Goal: Task Accomplishment & Management: Use online tool/utility

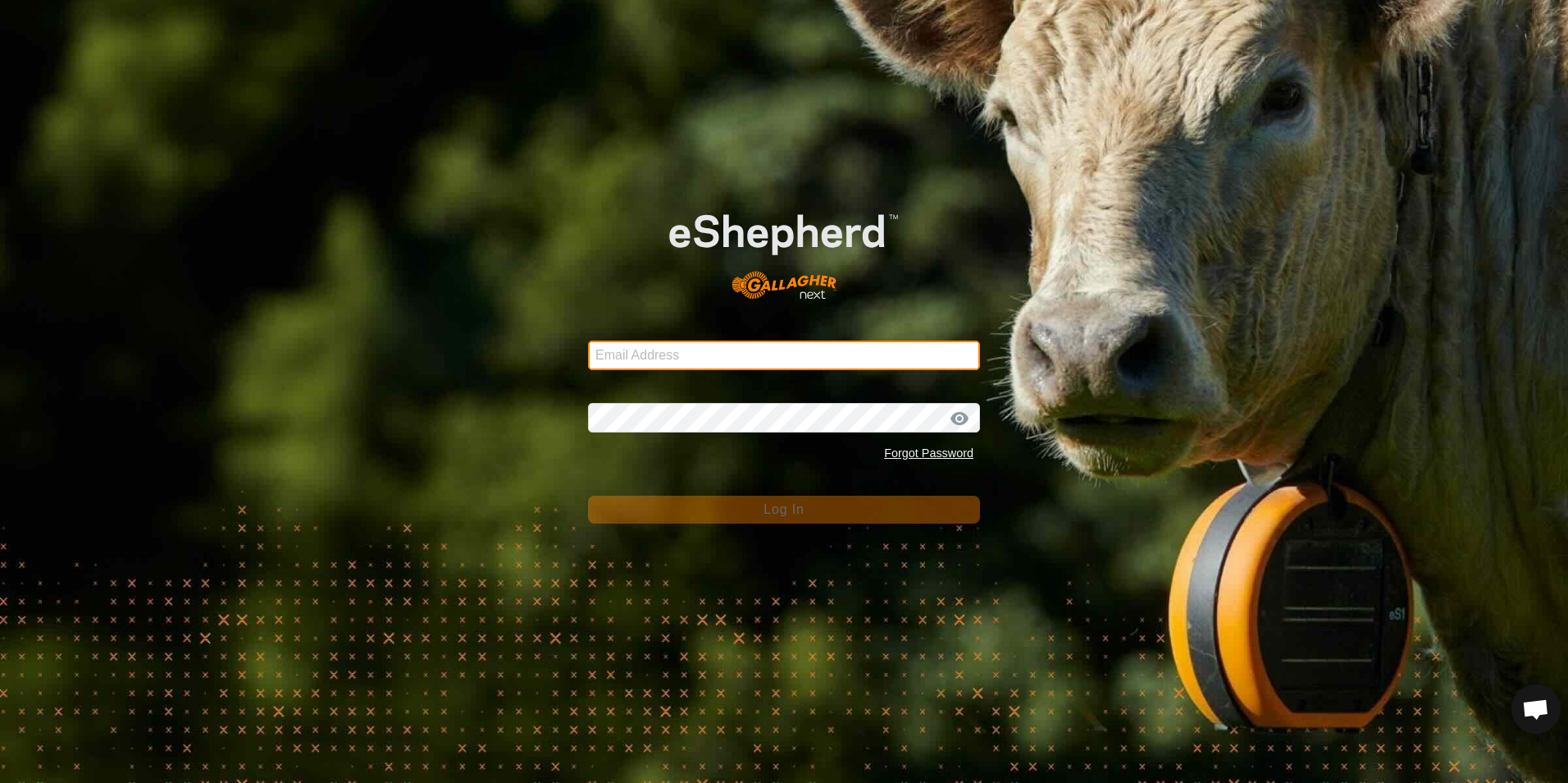
type input "[EMAIL_ADDRESS][DOMAIN_NAME]"
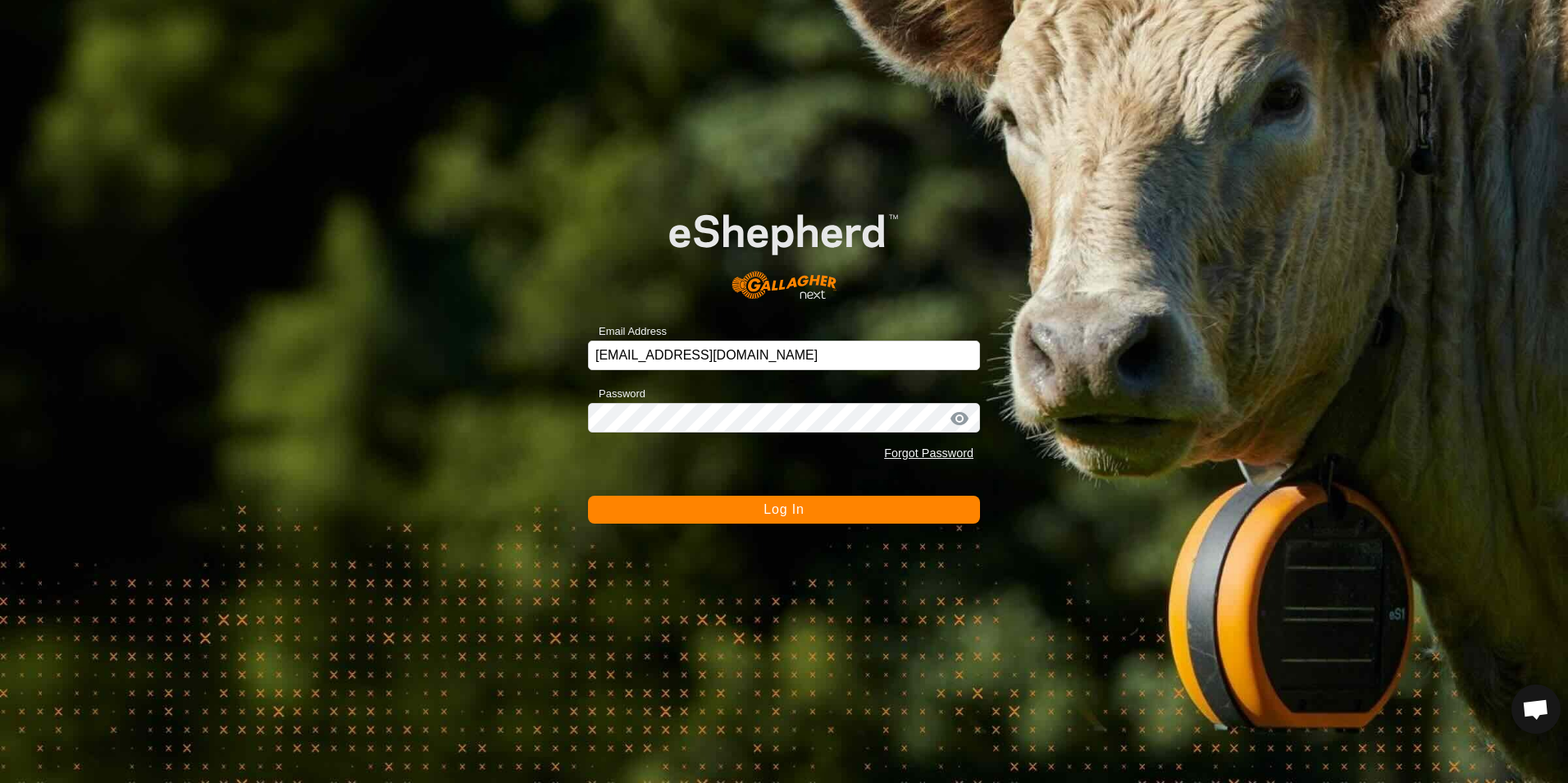
click at [774, 510] on span "Log In" at bounding box center [784, 509] width 40 height 14
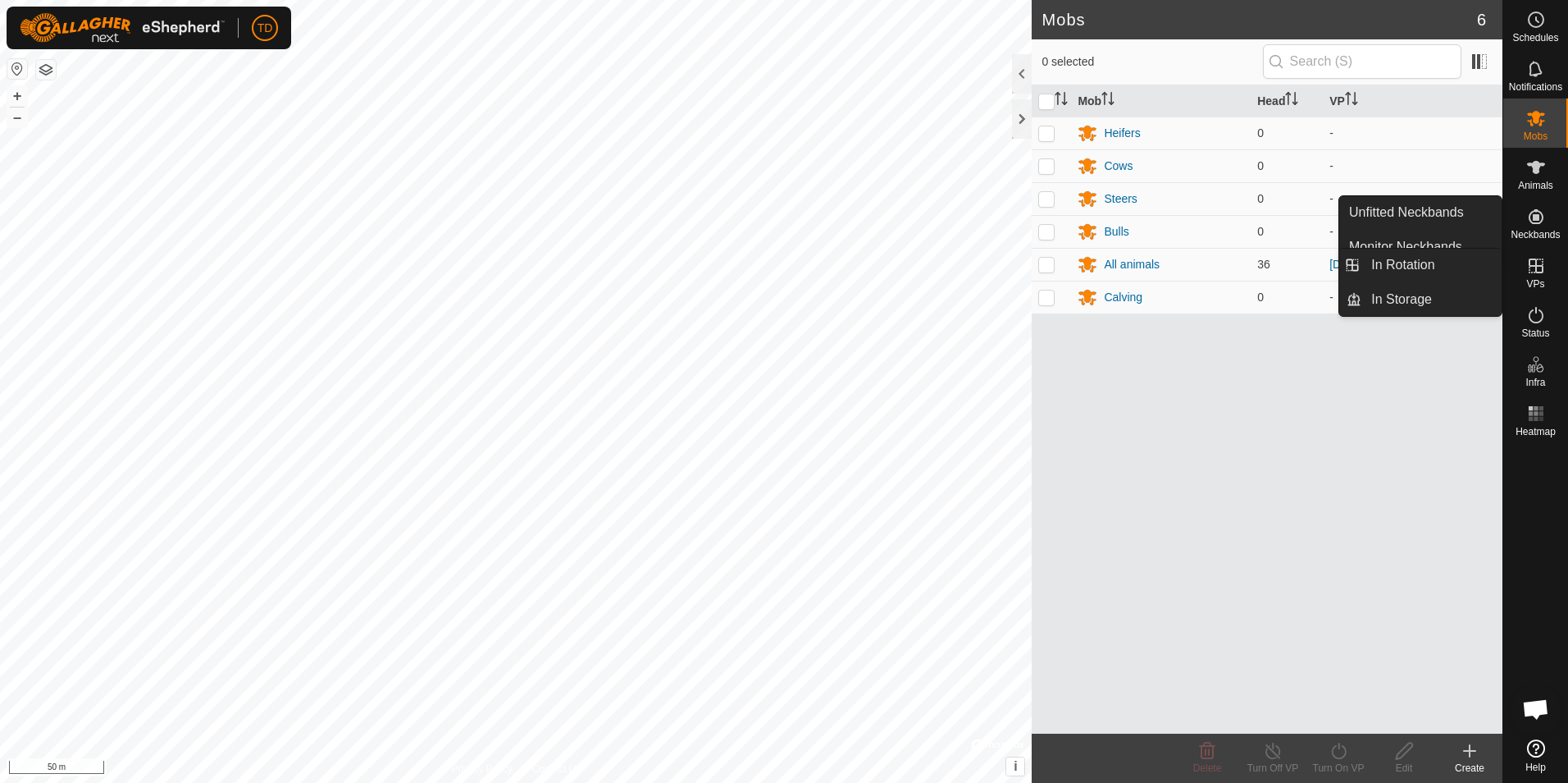
click at [1538, 265] on icon at bounding box center [1536, 265] width 14 height 14
click at [1452, 270] on link "In Rotation" at bounding box center [1431, 264] width 141 height 33
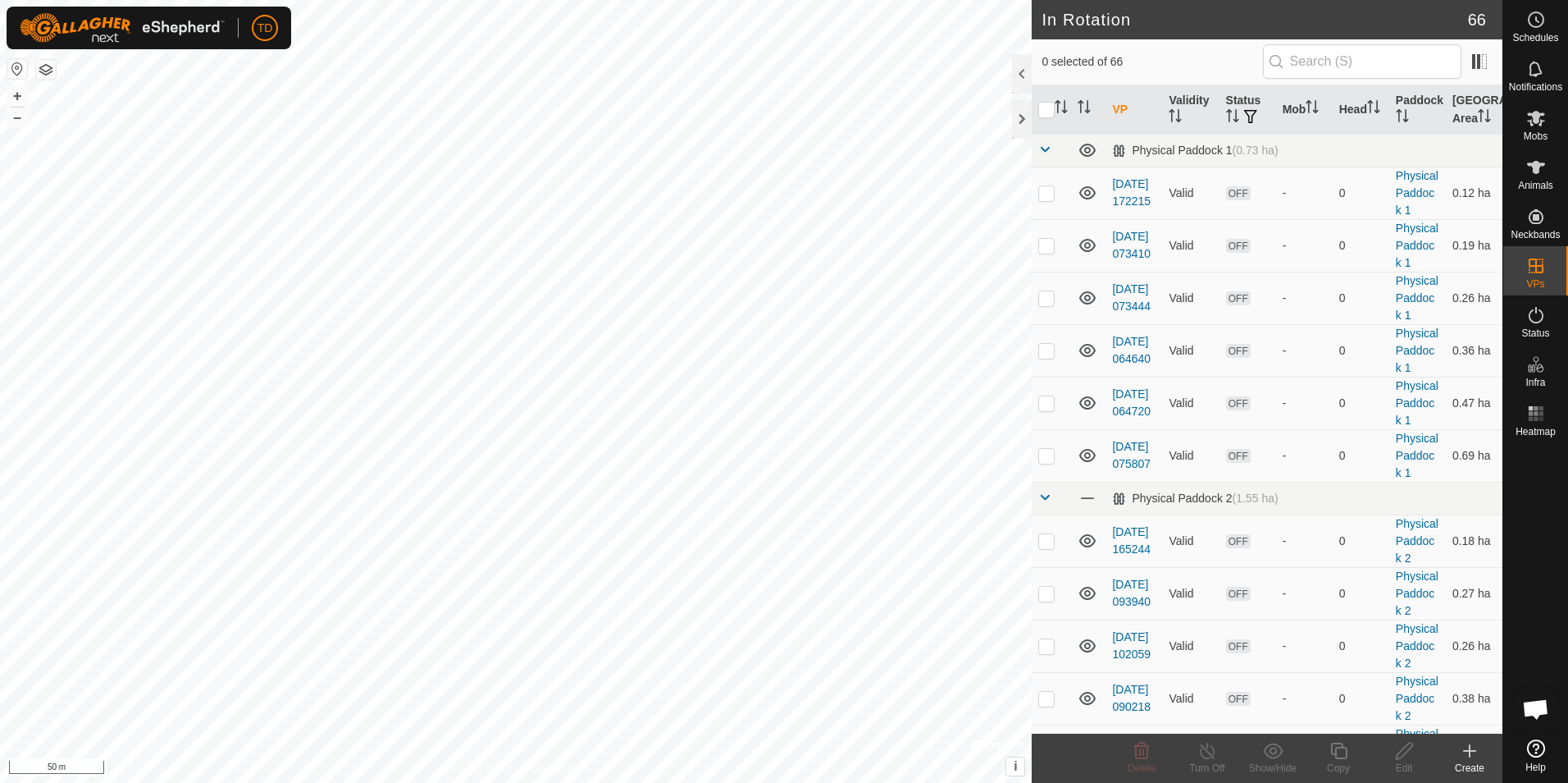
click at [1468, 762] on div "Create" at bounding box center [1469, 768] width 65 height 14
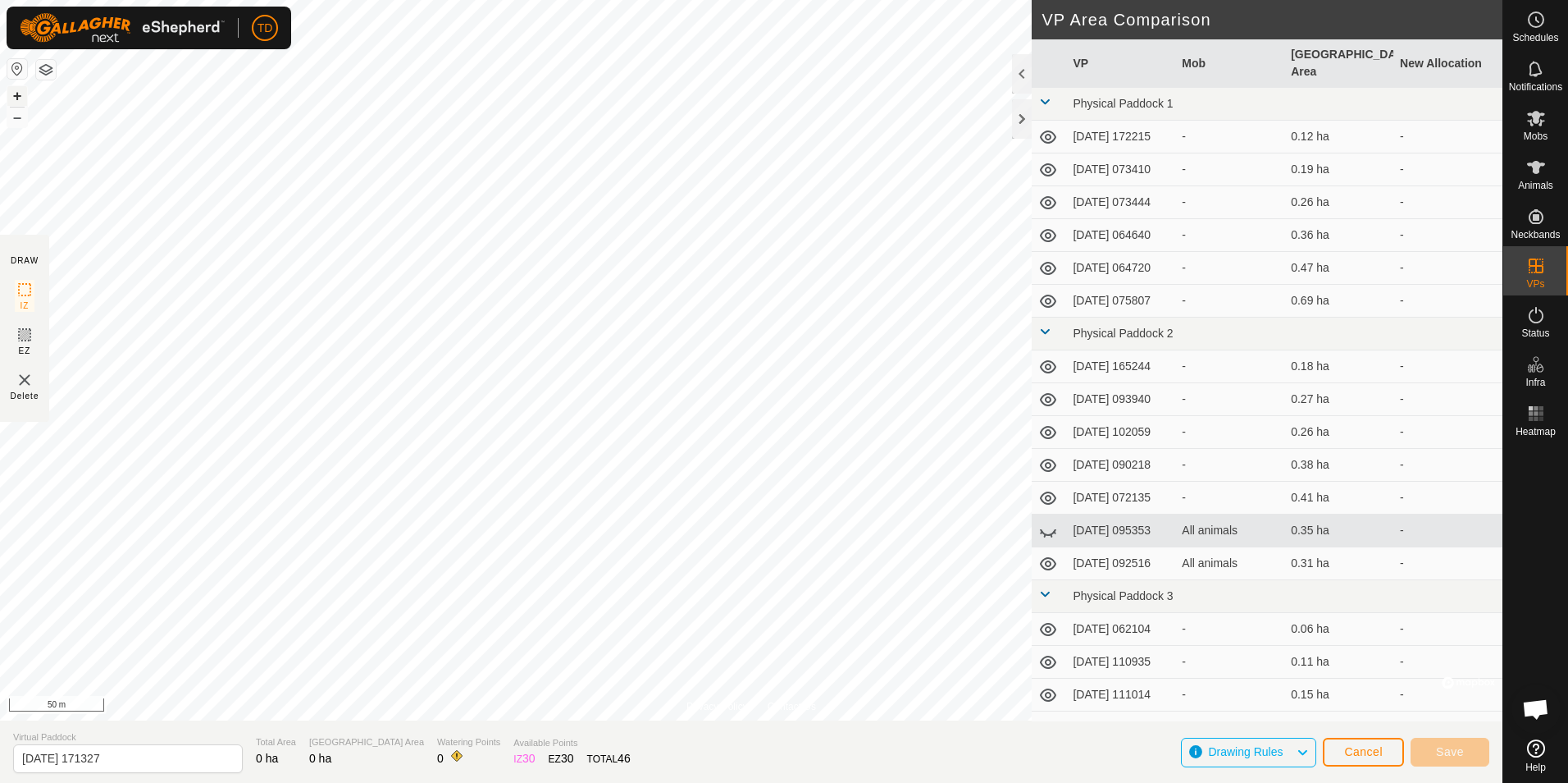
click at [18, 90] on button "+" at bounding box center [17, 96] width 20 height 20
click at [1455, 751] on span "Save" at bounding box center [1450, 752] width 28 height 13
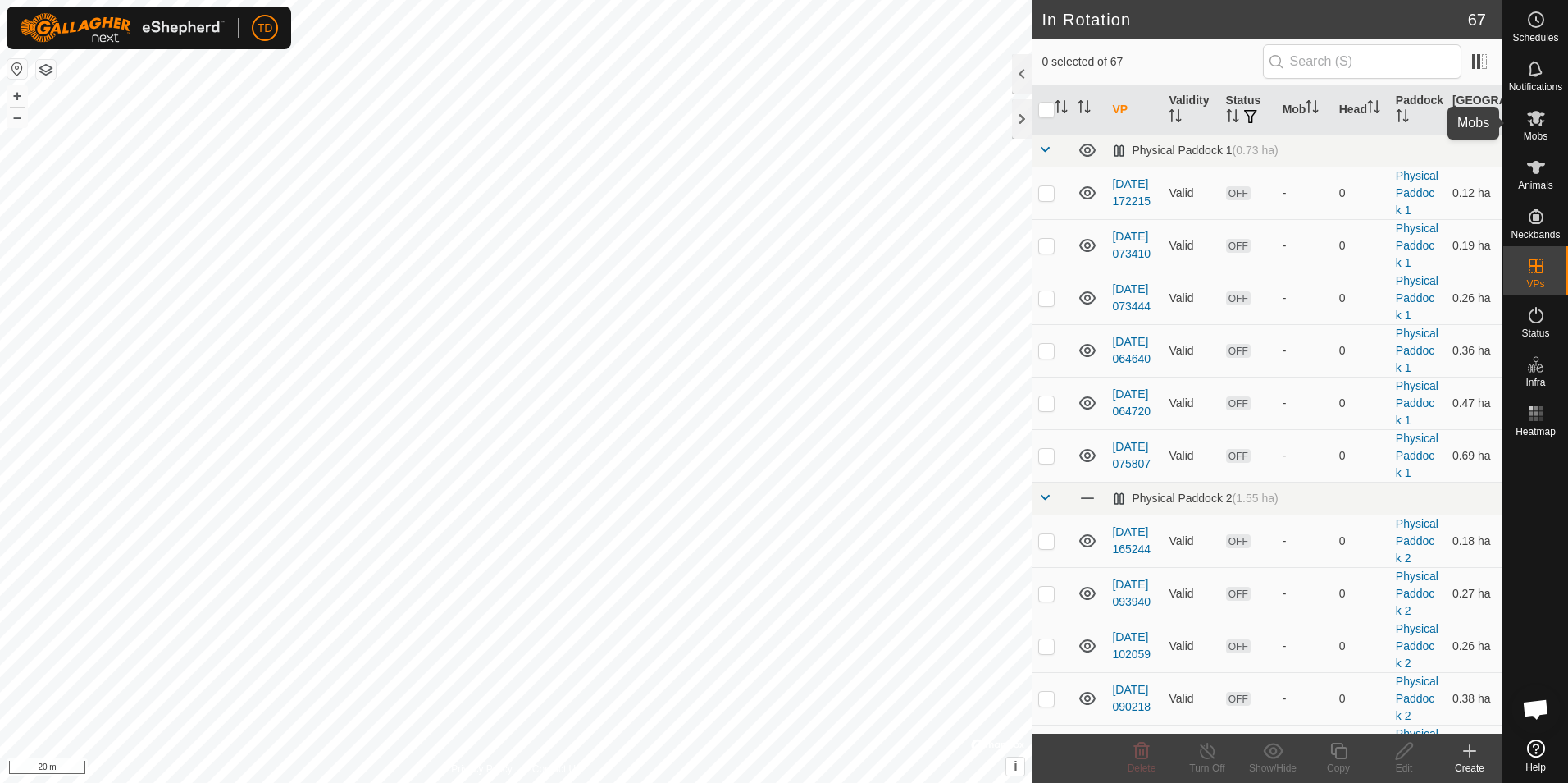
click at [1538, 123] on icon at bounding box center [1536, 118] width 20 height 20
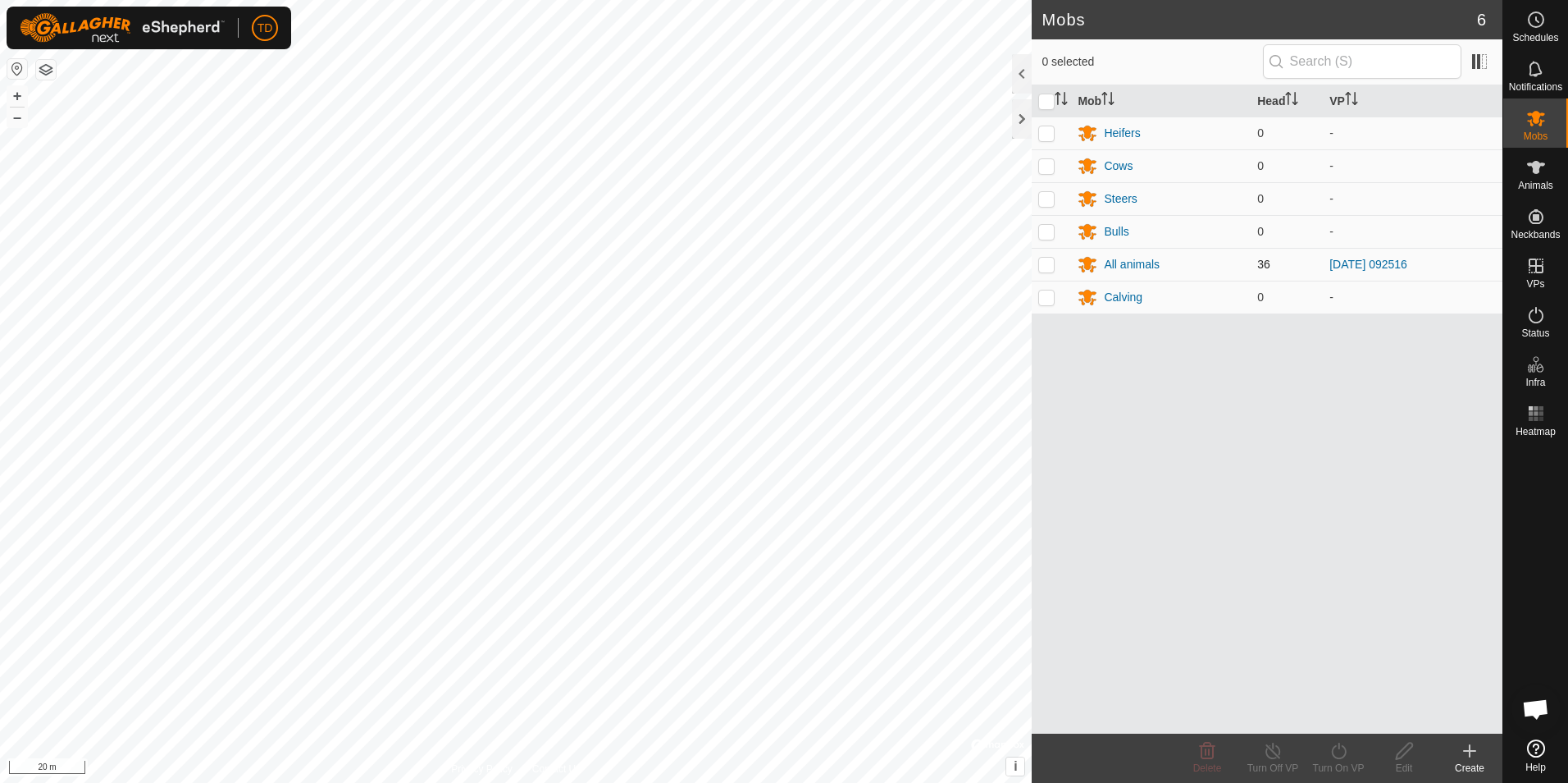
click at [1045, 267] on p-checkbox at bounding box center [1046, 264] width 16 height 13
checkbox input "true"
click at [1334, 762] on div "Turn On VP" at bounding box center [1338, 768] width 65 height 14
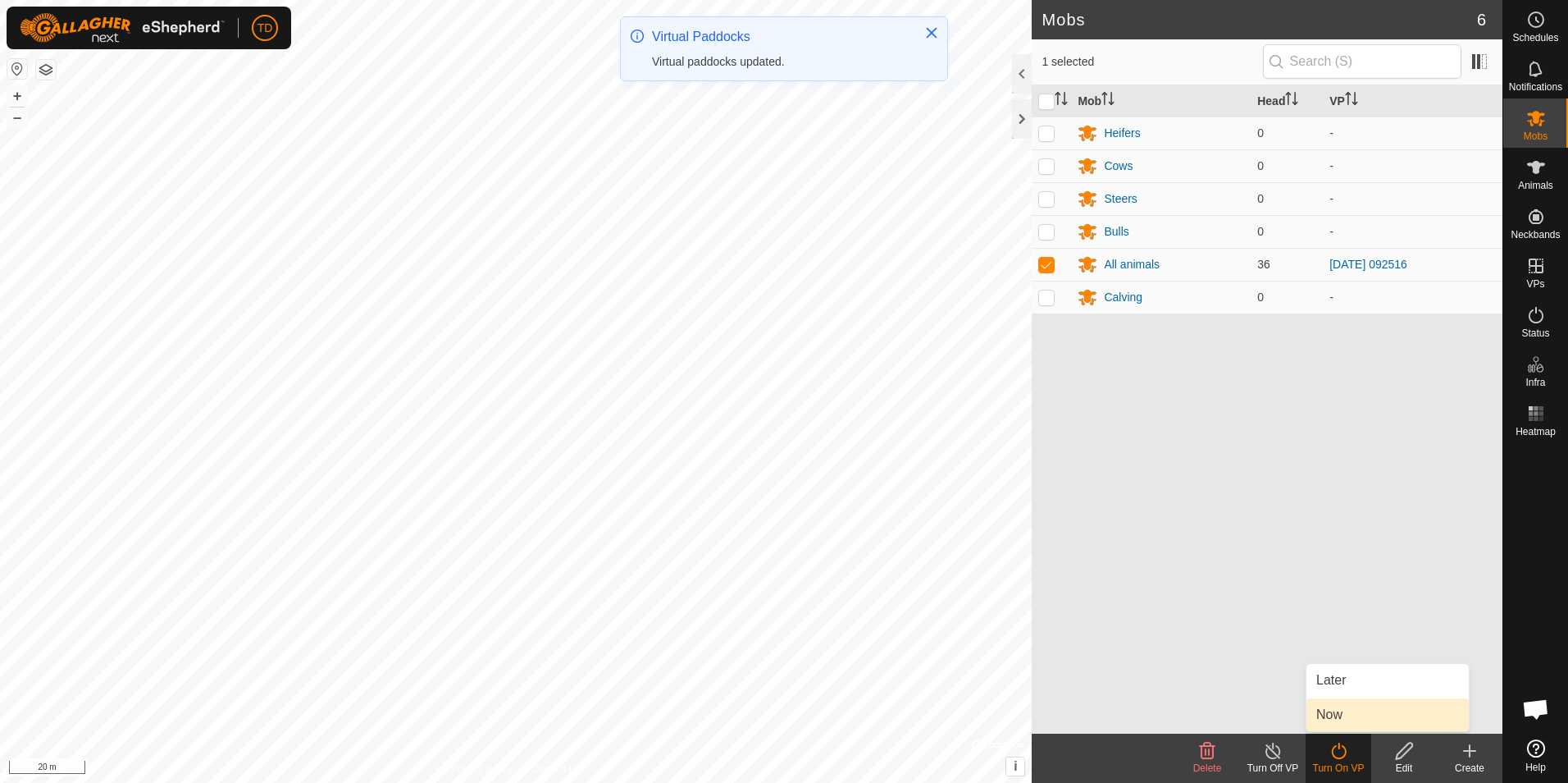
click at [1339, 712] on link "Now" at bounding box center [1387, 714] width 162 height 33
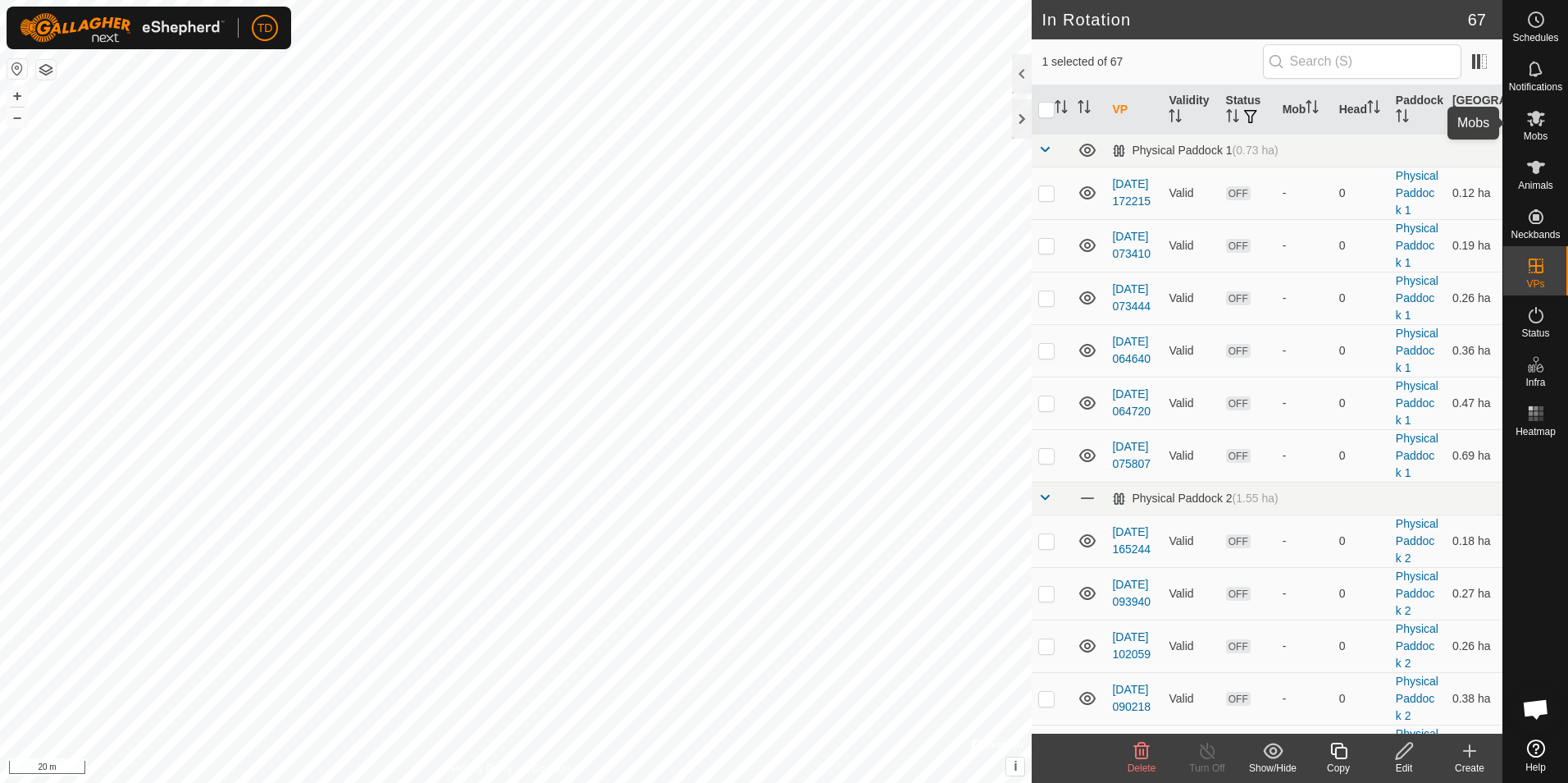
click at [1536, 125] on icon at bounding box center [1536, 118] width 20 height 20
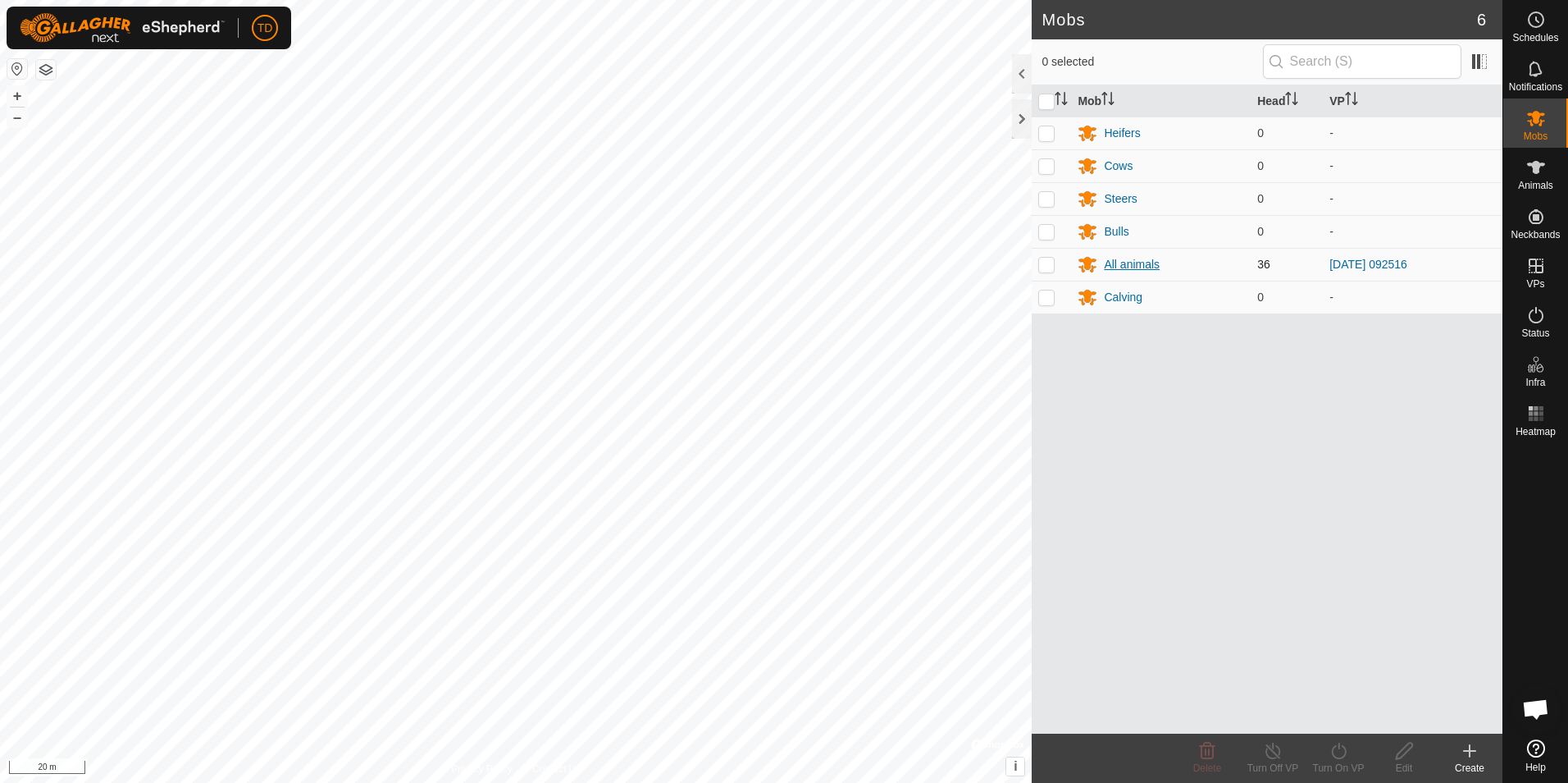
click at [1124, 263] on div "All animals" at bounding box center [1132, 264] width 56 height 17
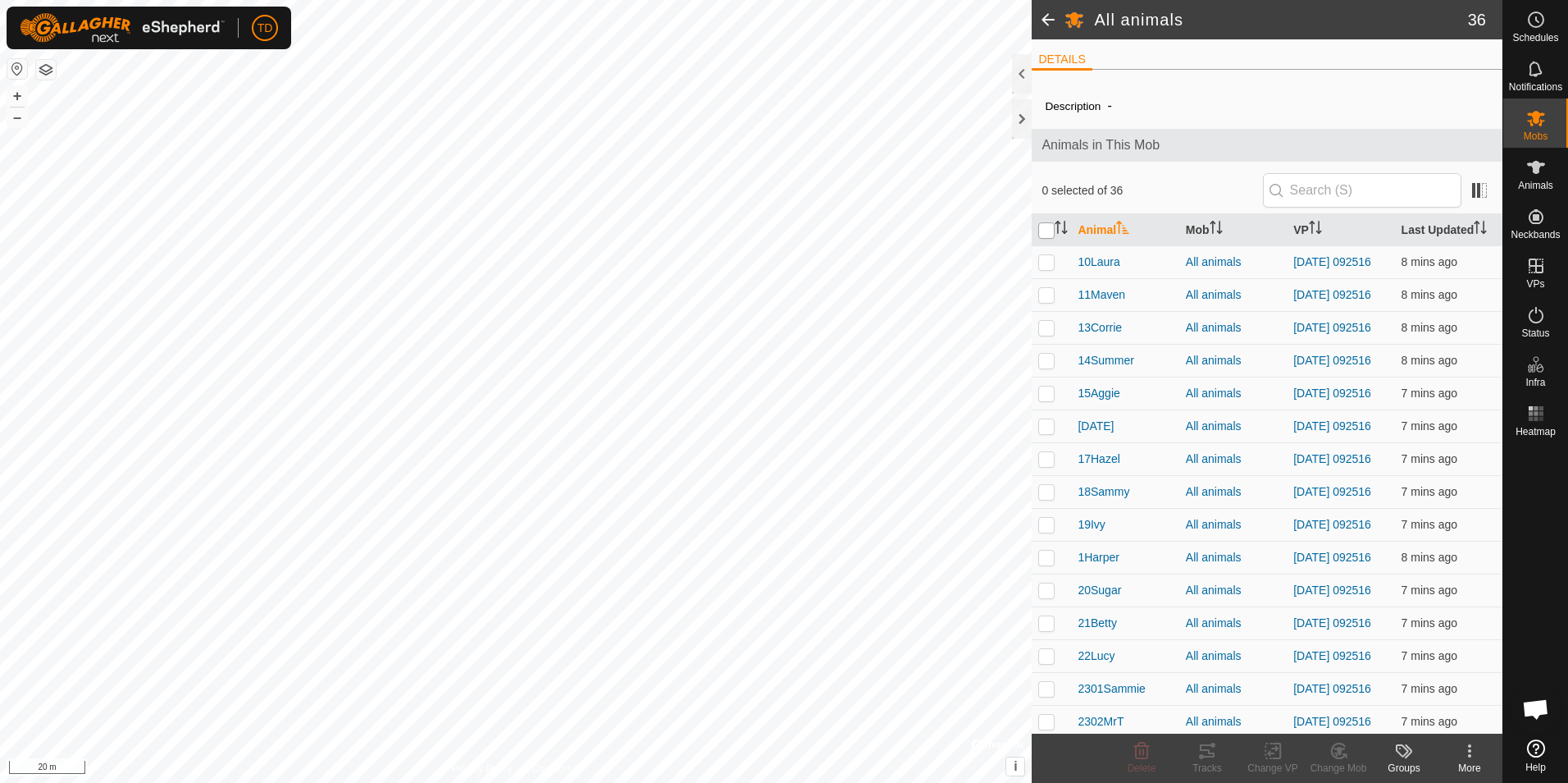
click at [1041, 229] on input "checkbox" at bounding box center [1046, 230] width 16 height 16
checkbox input "true"
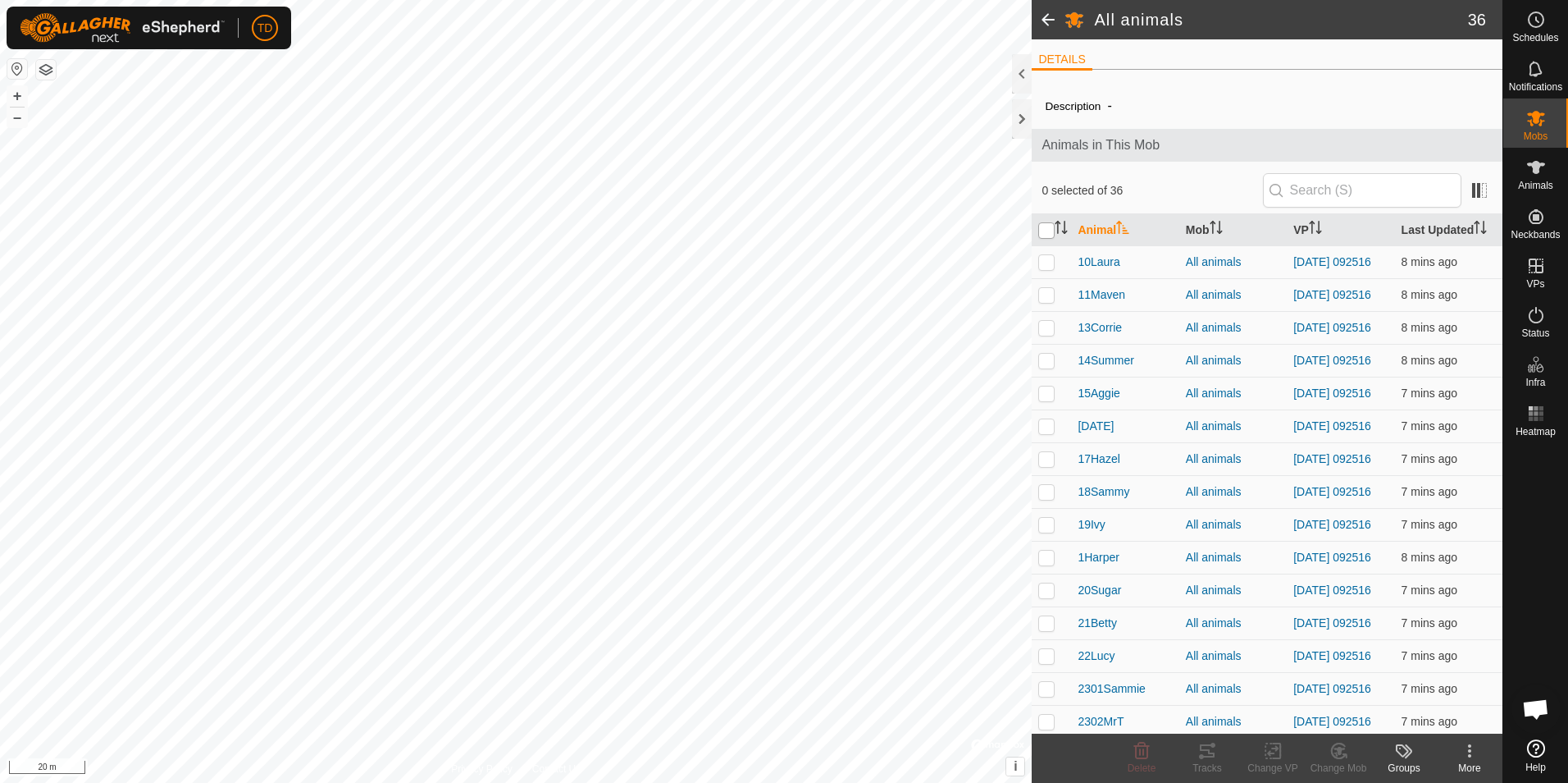
checkbox input "true"
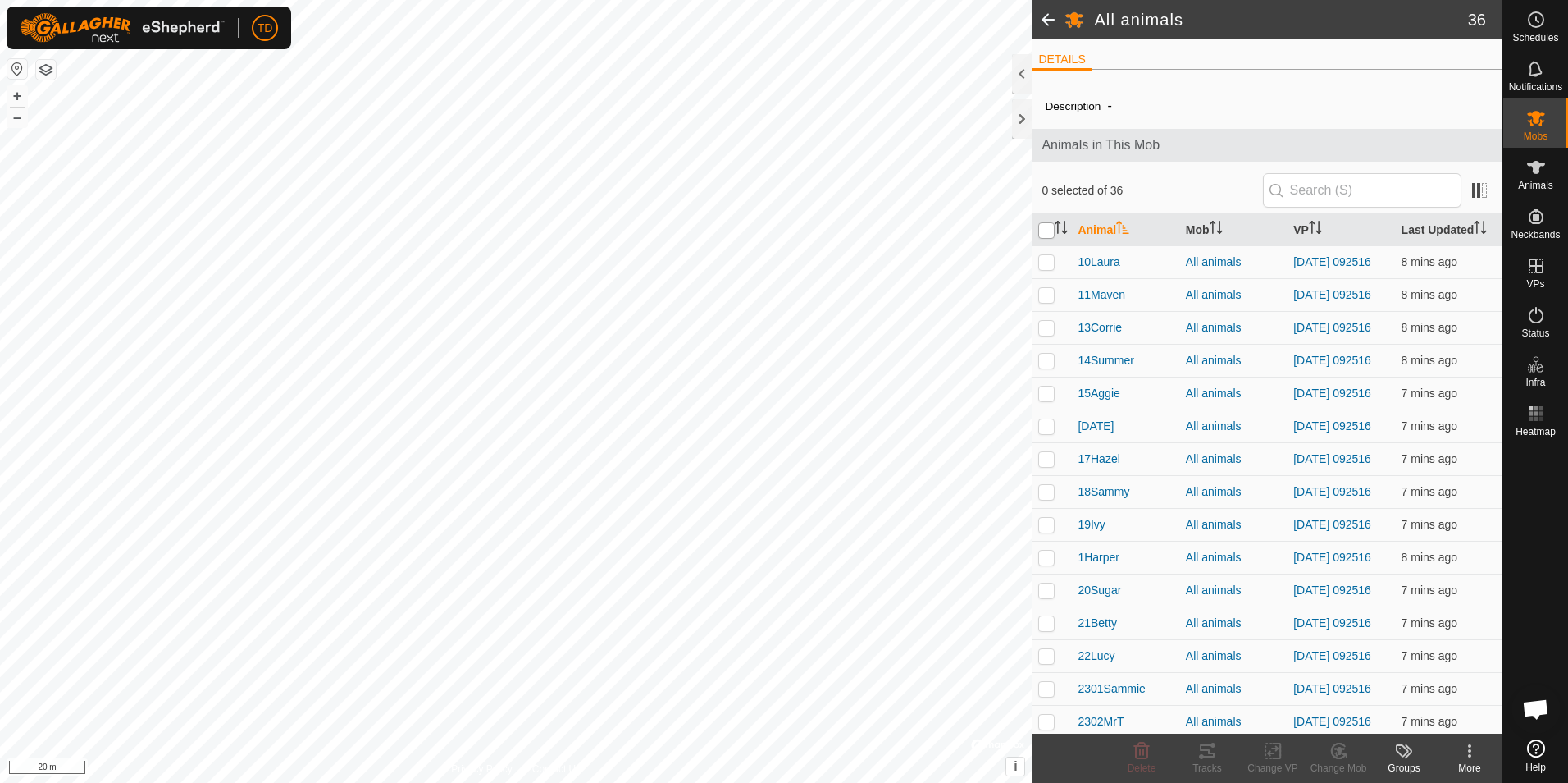
checkbox input "true"
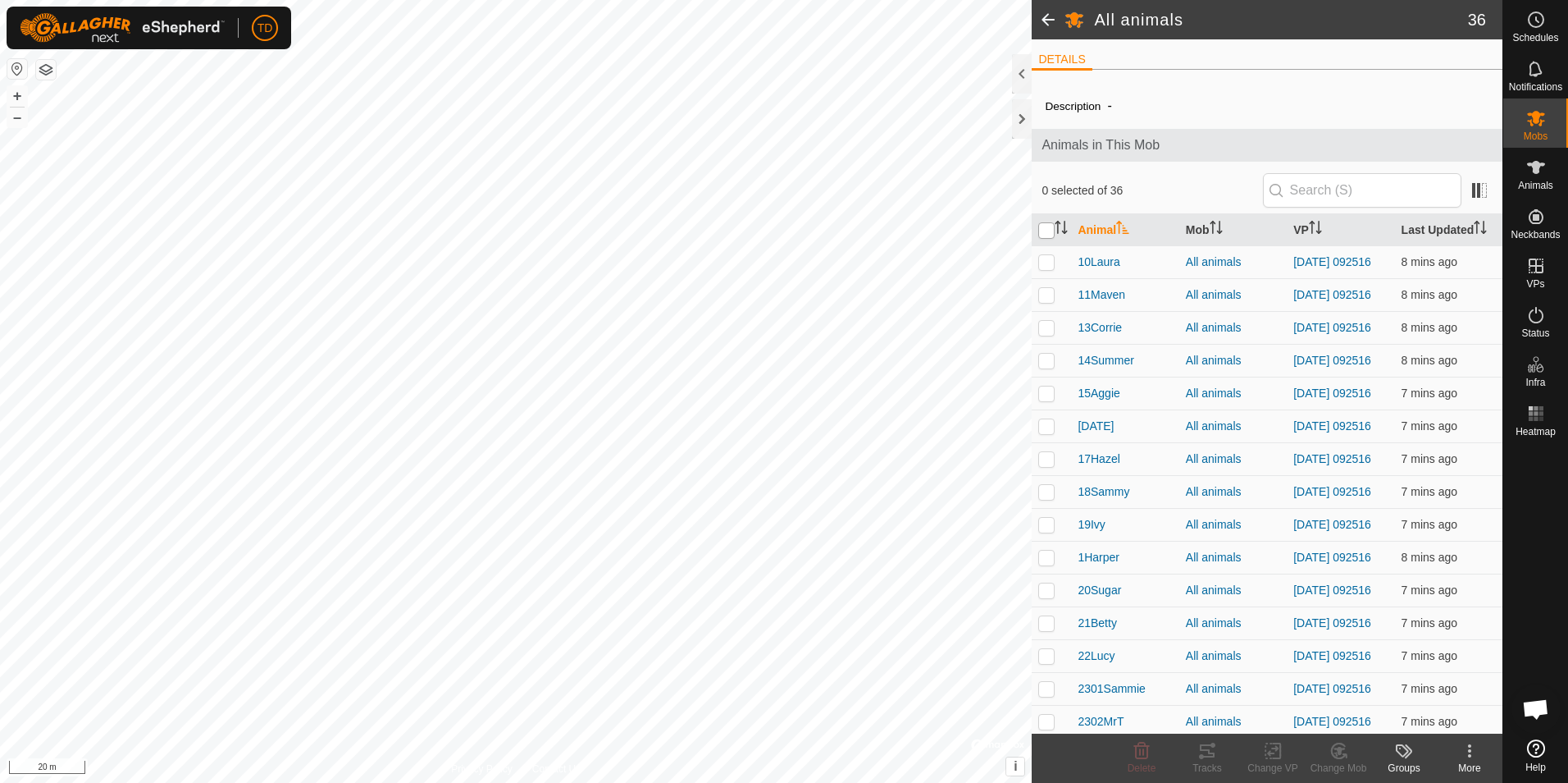
checkbox input "true"
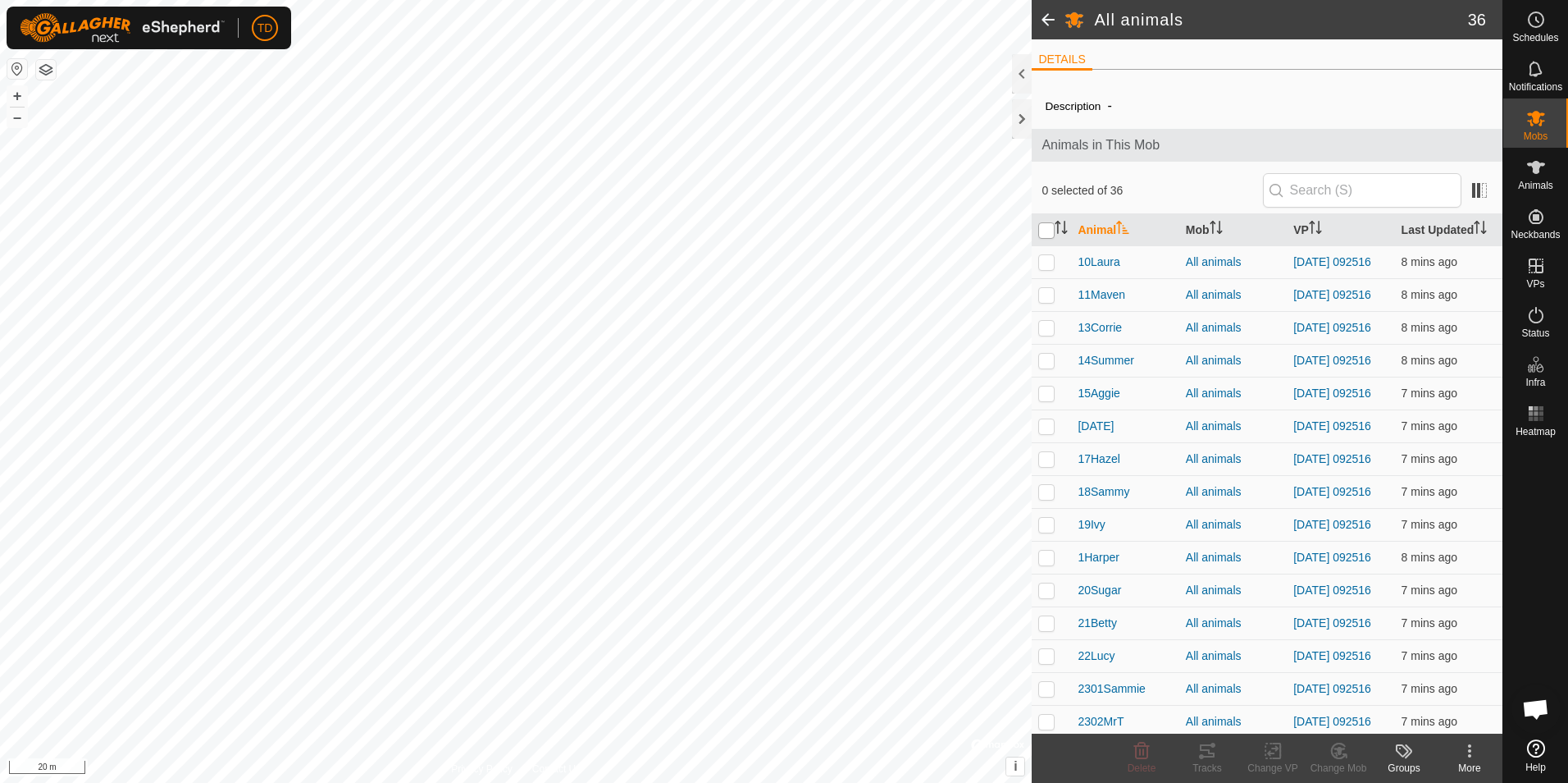
checkbox input "true"
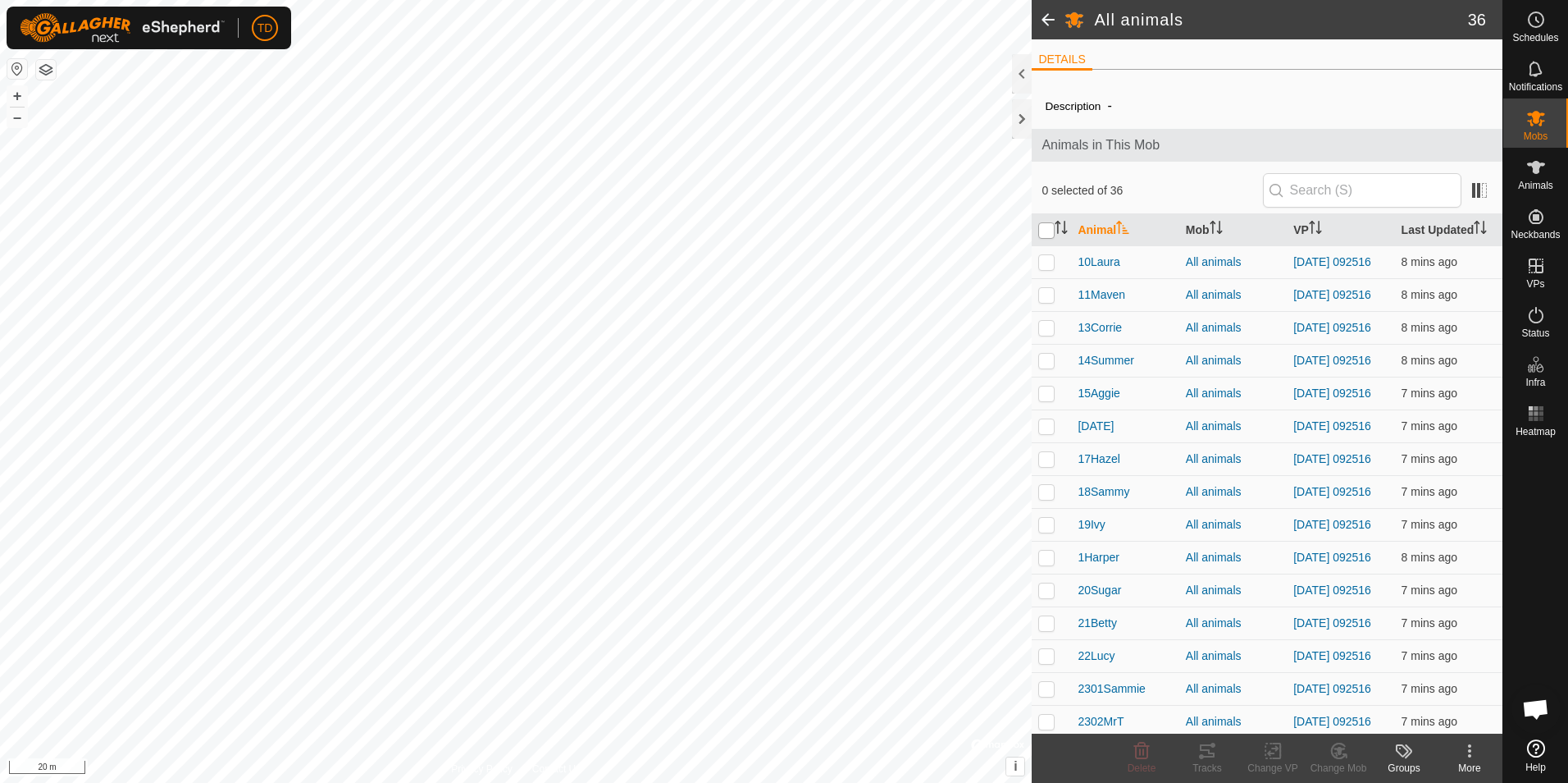
checkbox input "true"
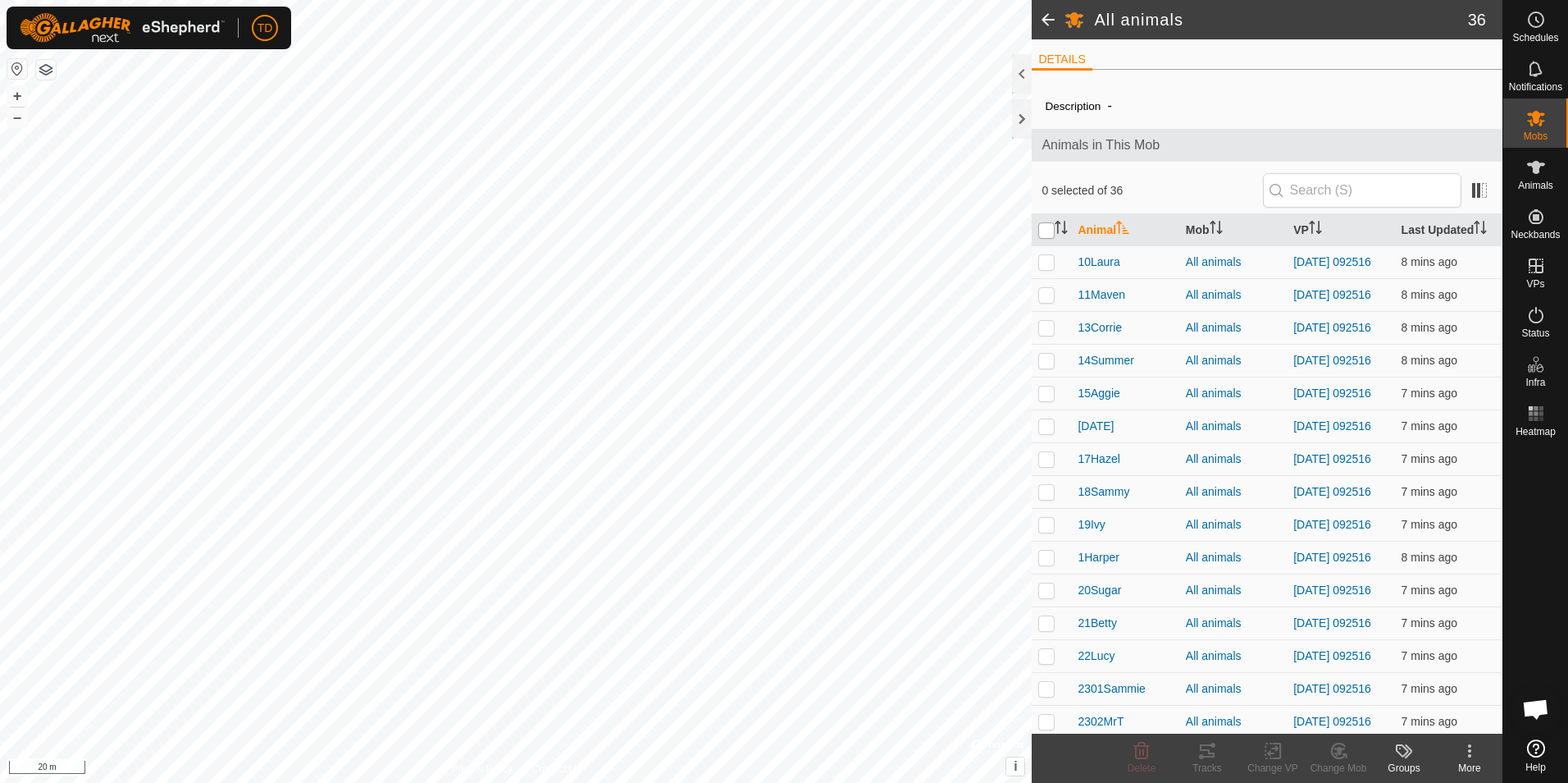
checkbox input "true"
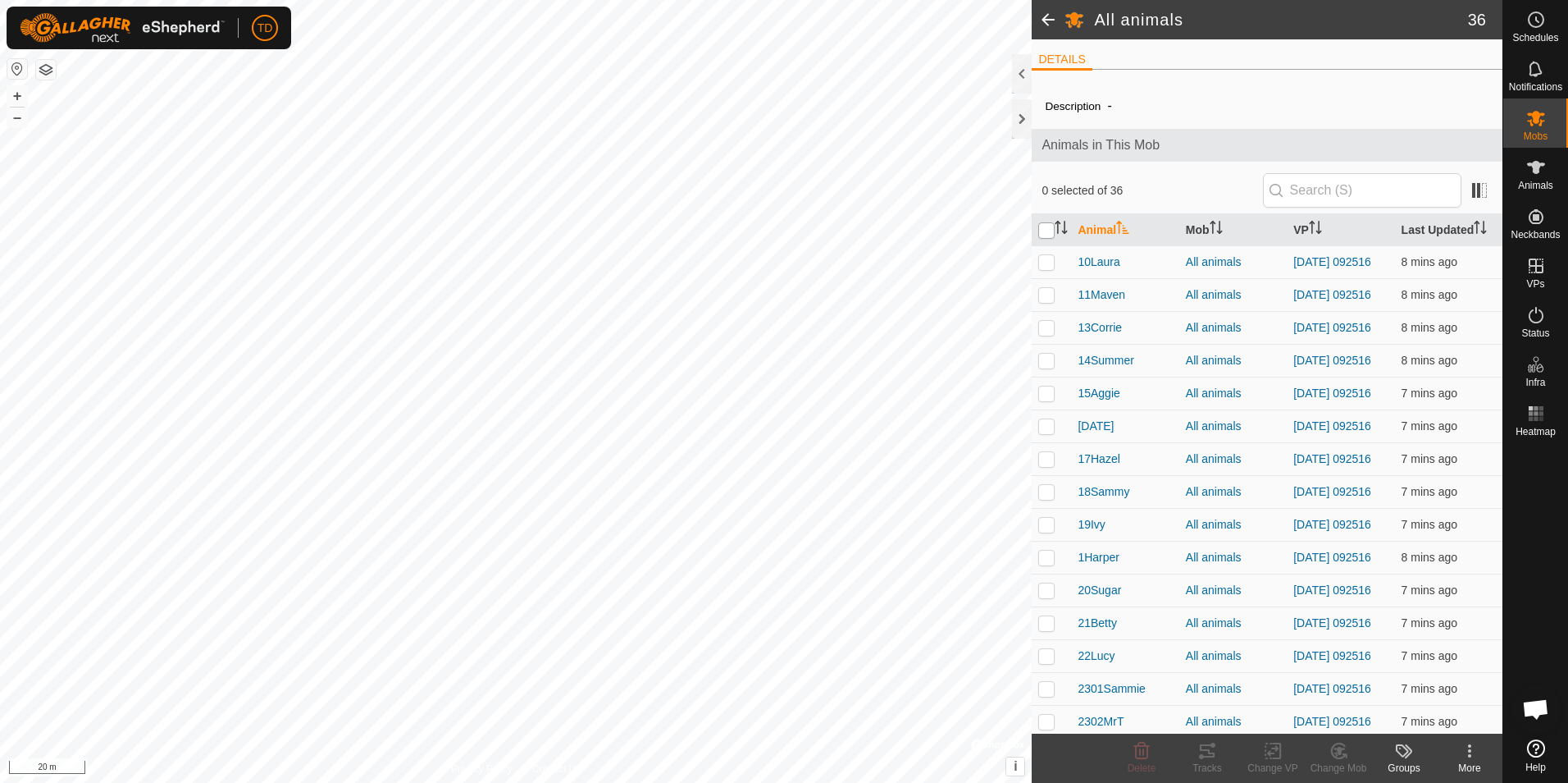
checkbox input "true"
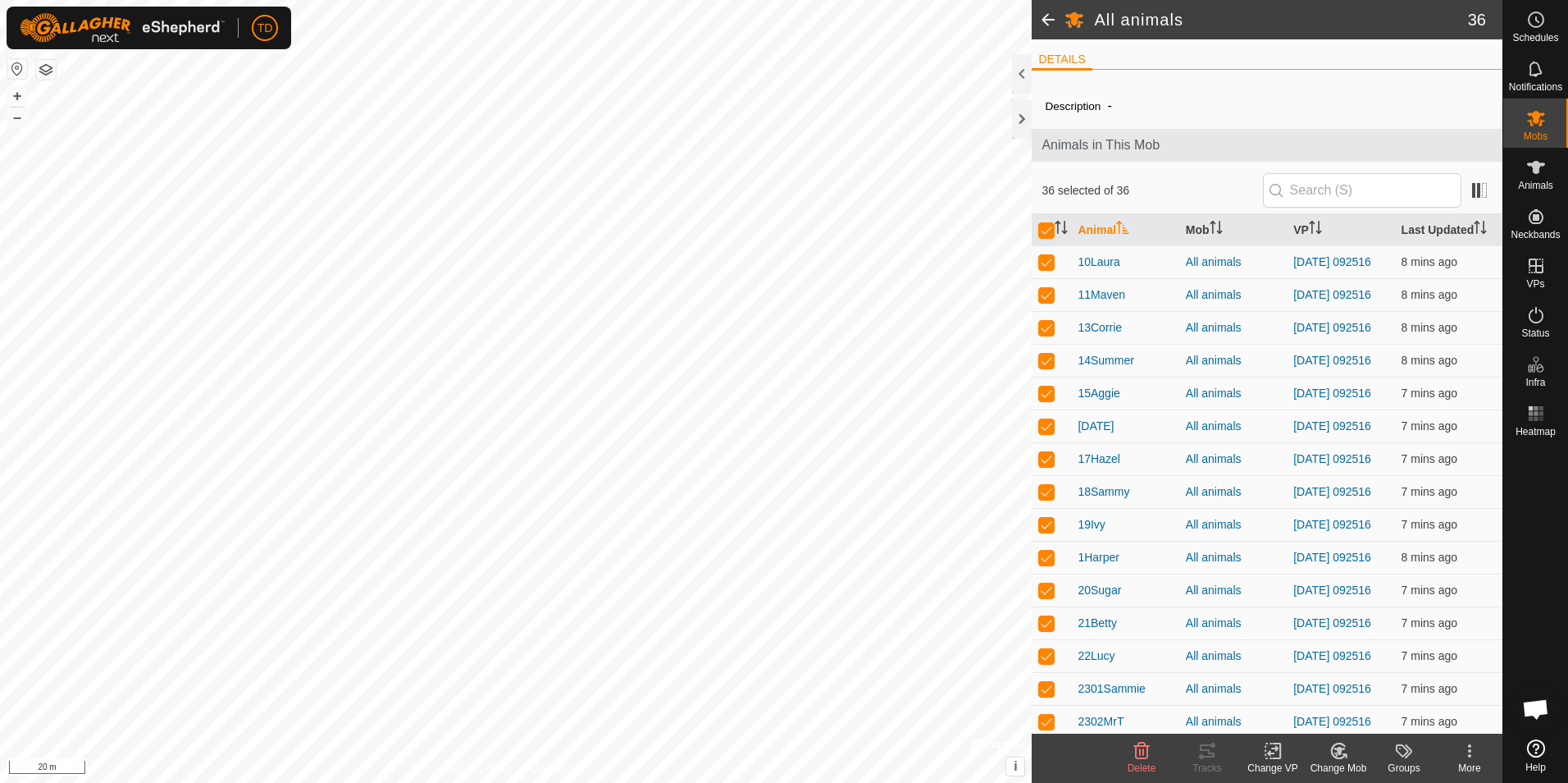
click at [1281, 755] on icon at bounding box center [1272, 751] width 21 height 20
click at [1310, 682] on link "Choose VP..." at bounding box center [1322, 680] width 162 height 33
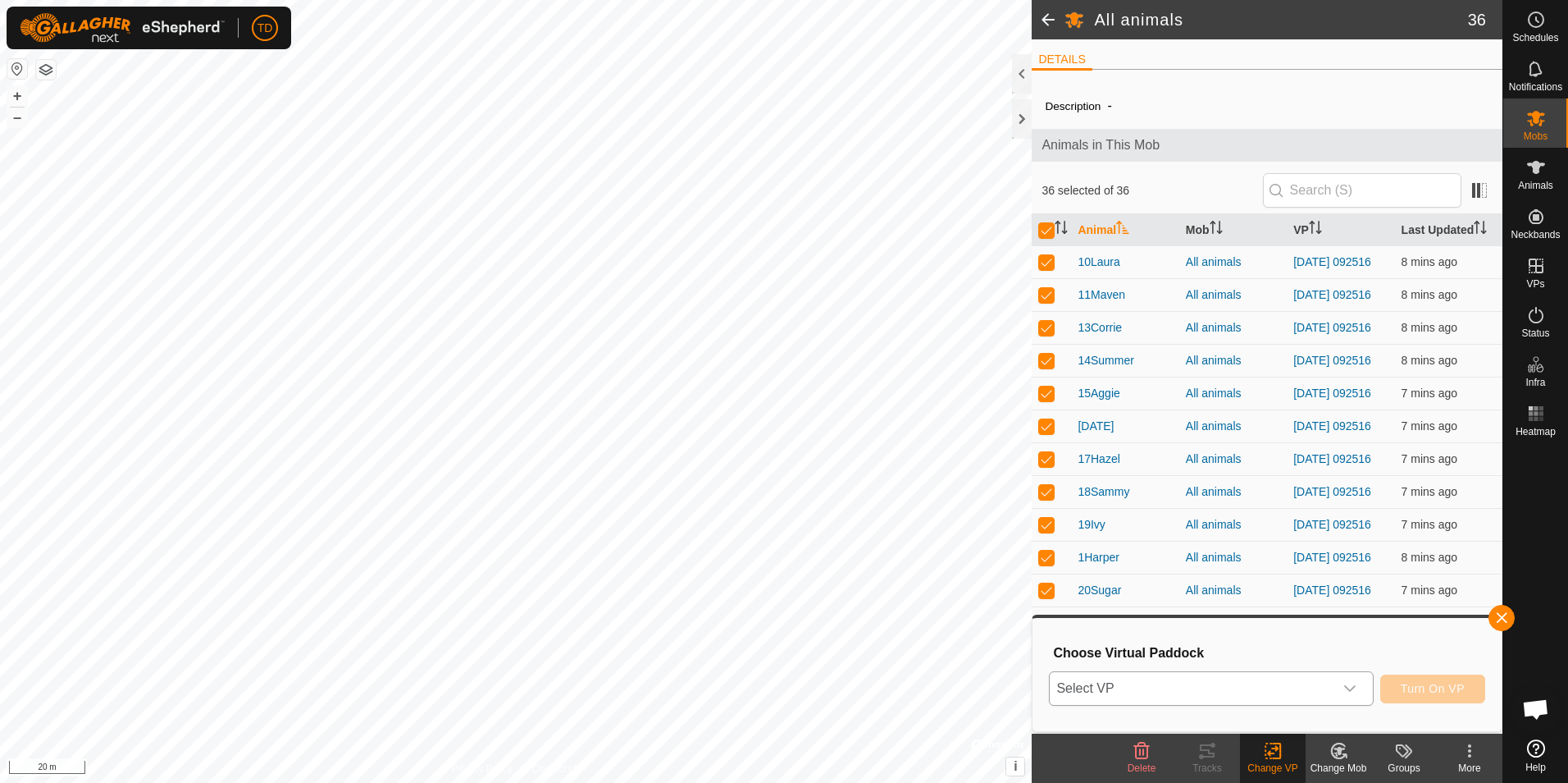
click at [1356, 690] on icon "dropdown trigger" at bounding box center [1350, 688] width 13 height 13
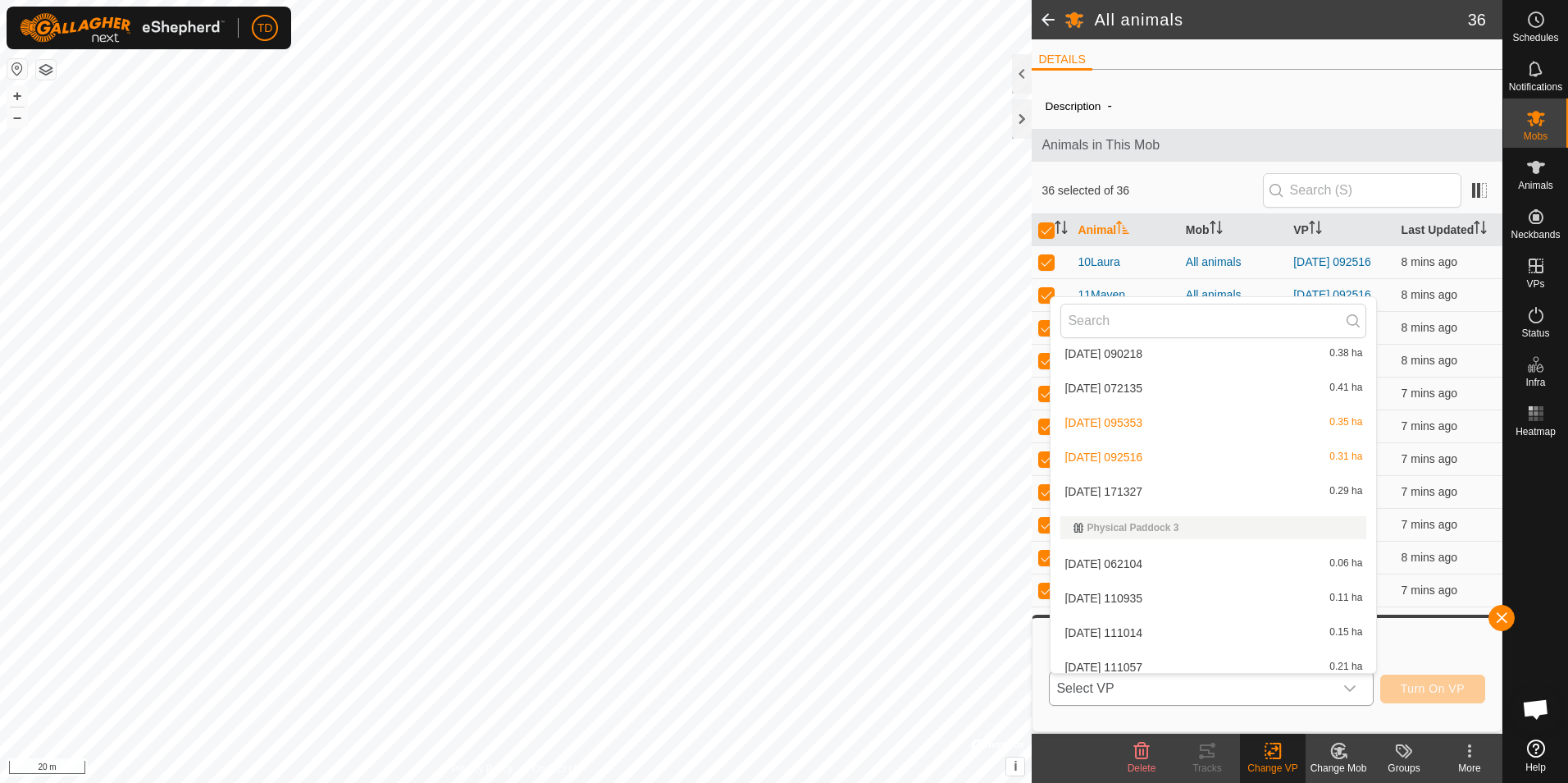
scroll to position [404, 0]
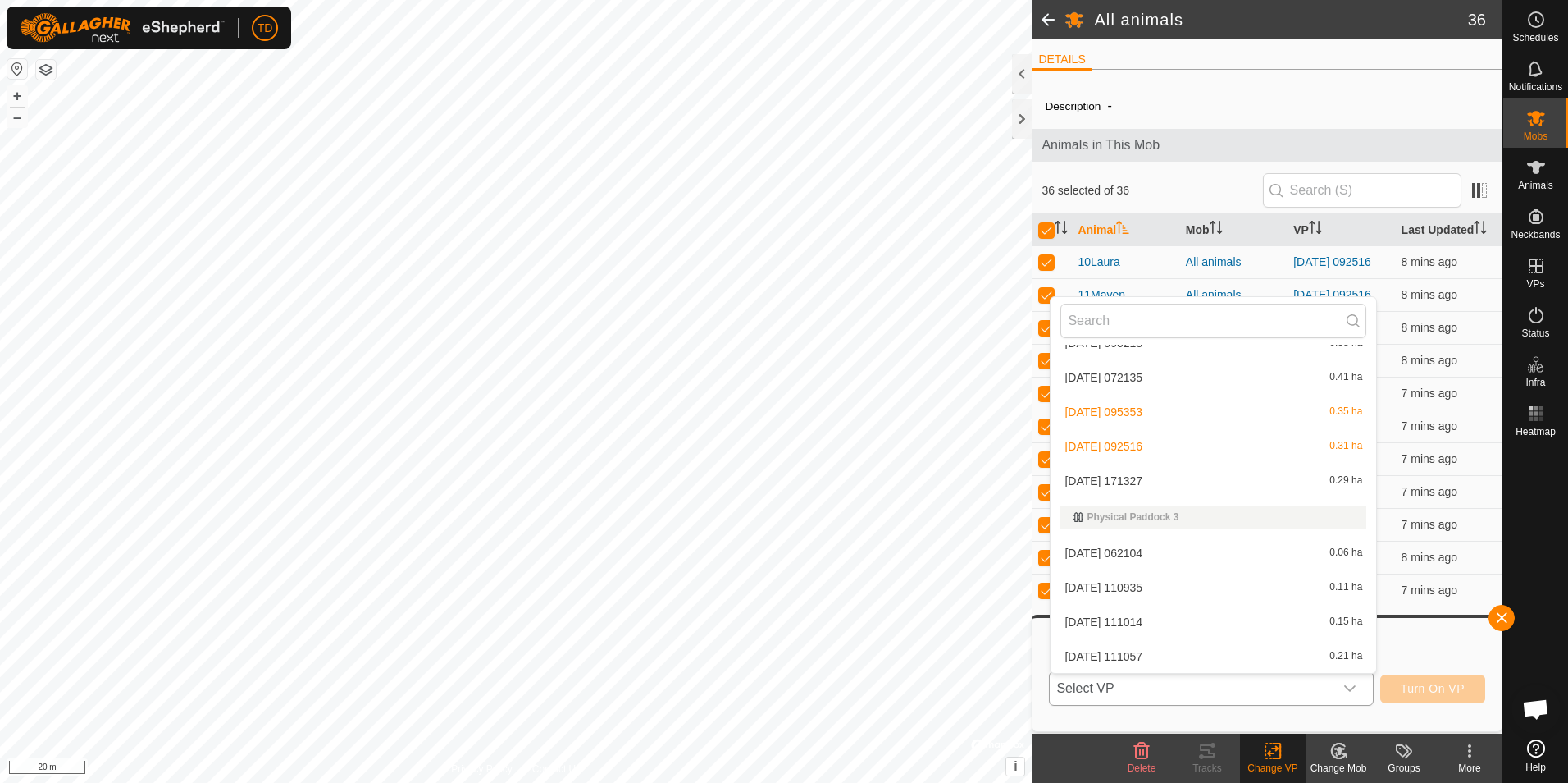
click at [1135, 480] on li "[DATE] 171327 0.29 ha" at bounding box center [1213, 480] width 326 height 33
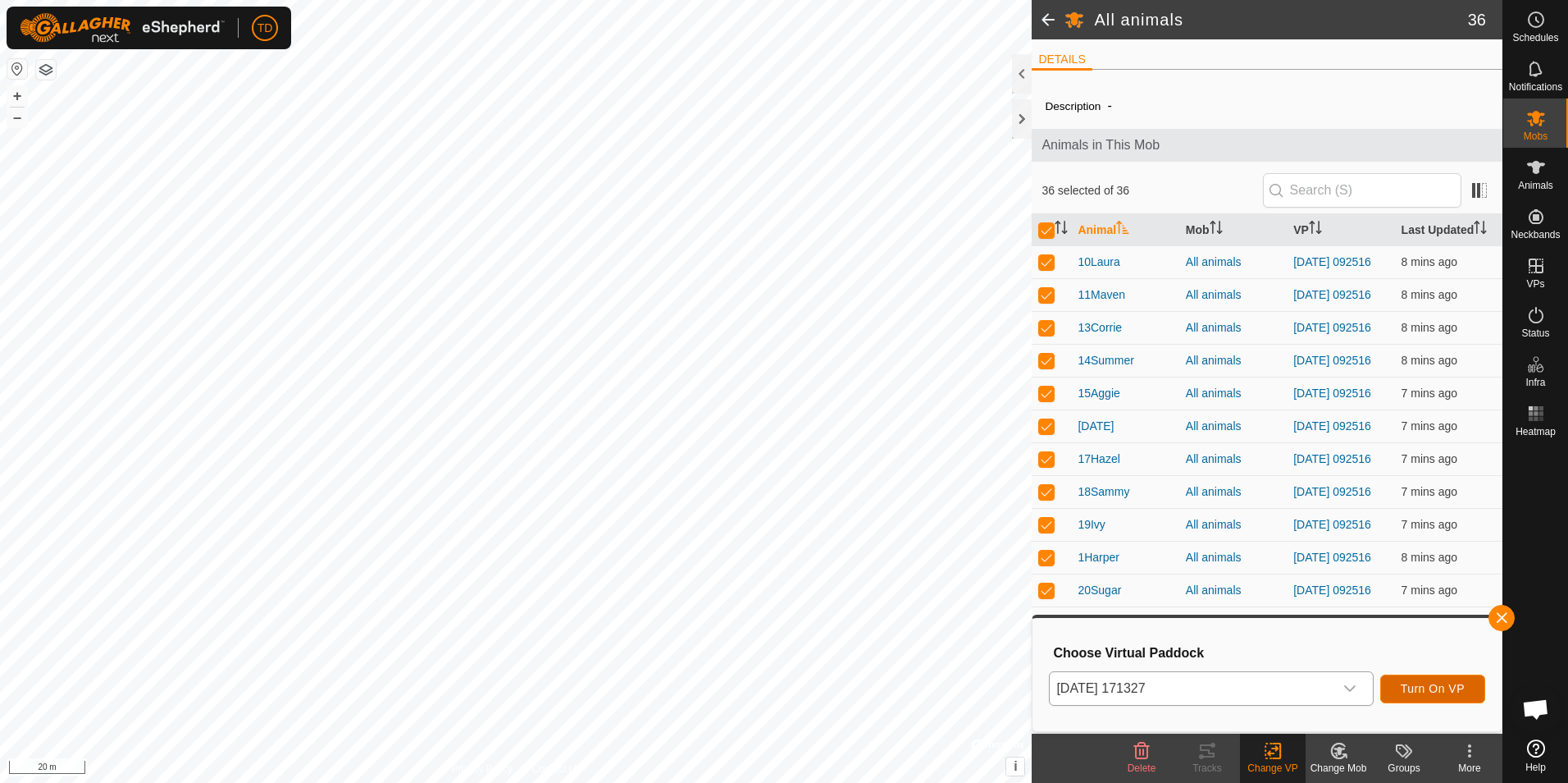
click at [1430, 691] on span "Turn On VP" at bounding box center [1432, 688] width 64 height 13
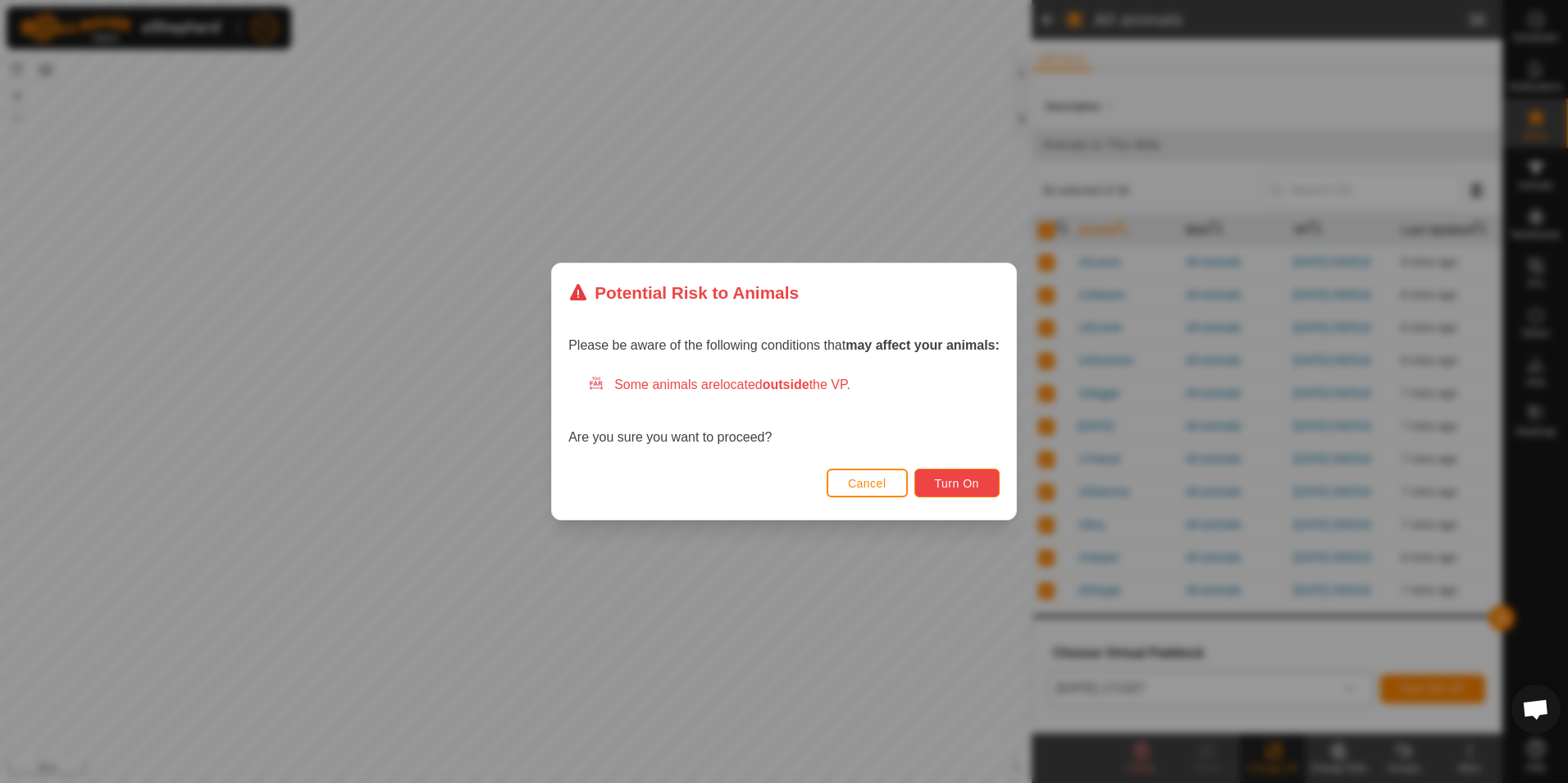
click at [943, 483] on span "Turn On" at bounding box center [956, 483] width 44 height 13
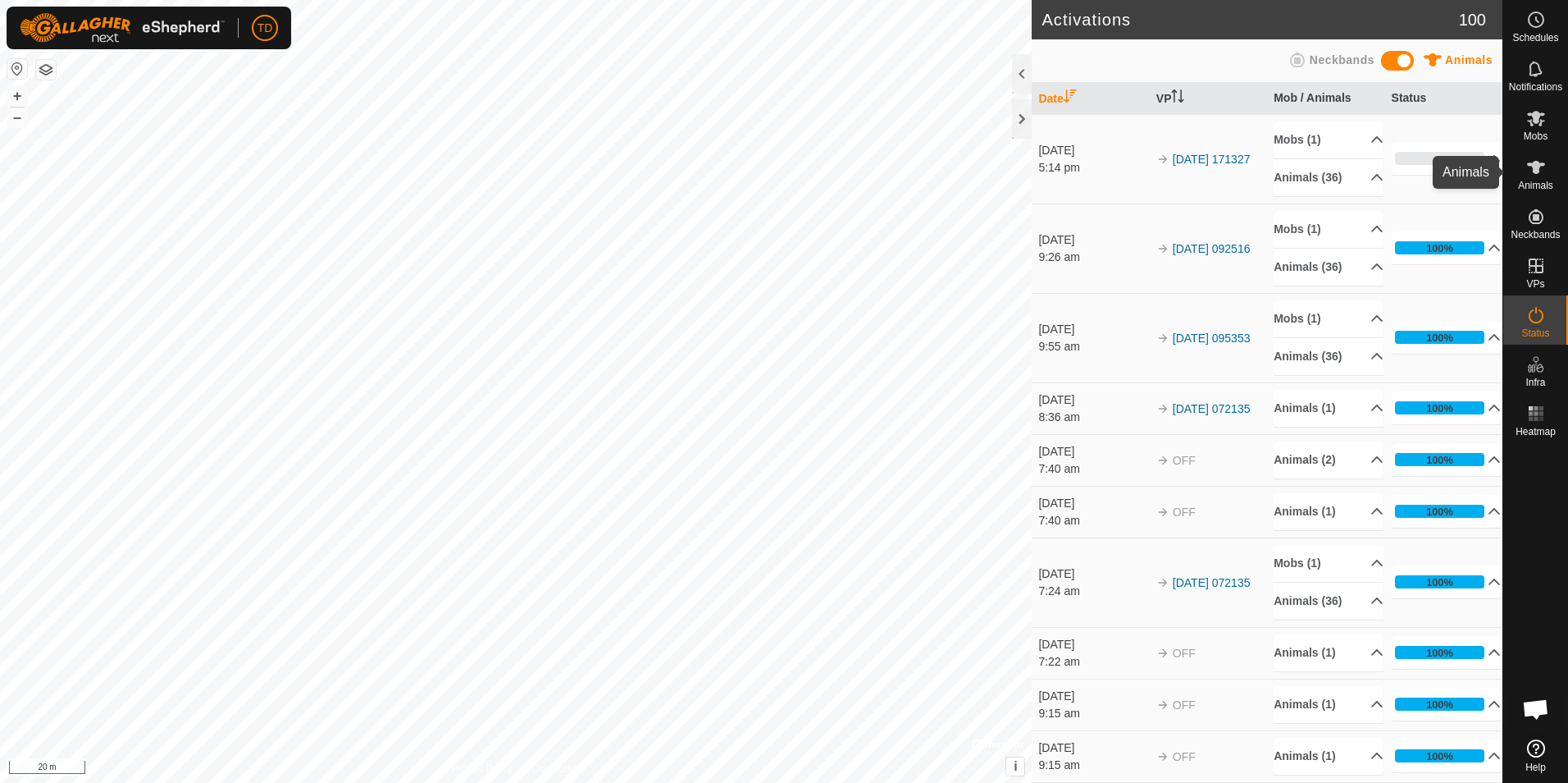
click at [1540, 176] on icon at bounding box center [1536, 168] width 20 height 20
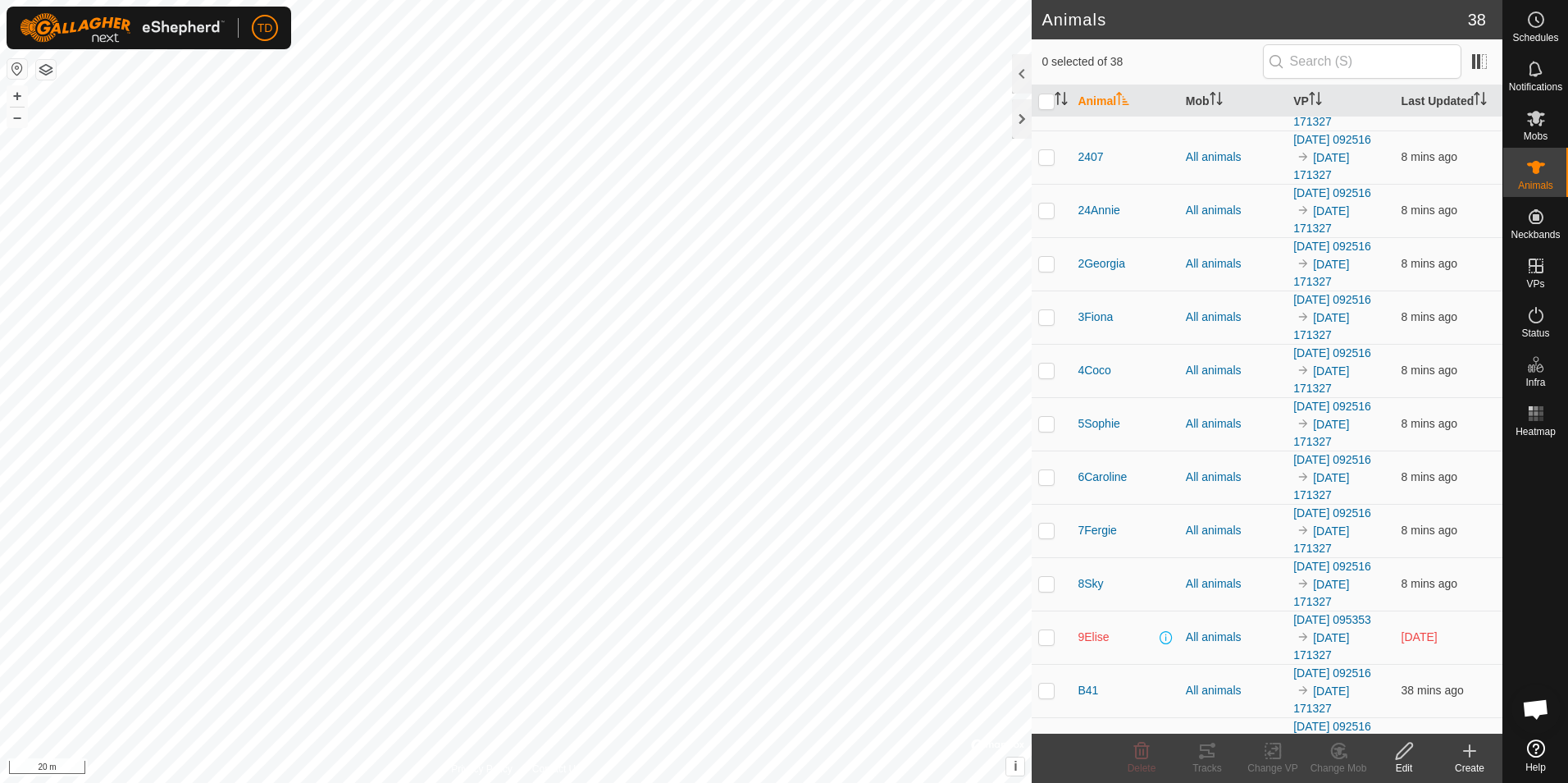
scroll to position [1281, 0]
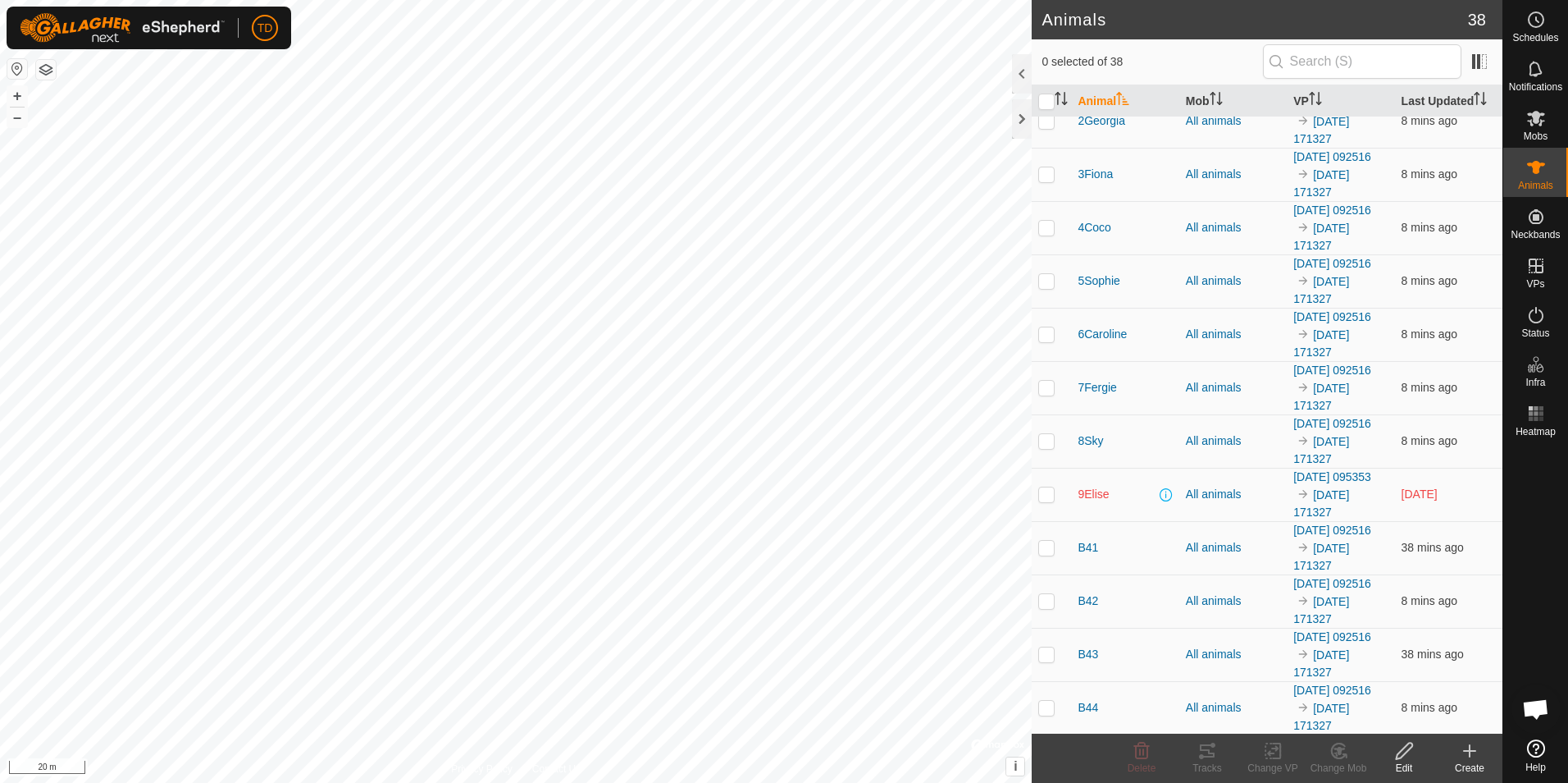
click at [1045, 497] on p-checkbox at bounding box center [1046, 494] width 16 height 13
checkbox input "true"
click at [1273, 760] on icon at bounding box center [1272, 751] width 21 height 20
click at [1311, 716] on link "Turn Off VP" at bounding box center [1322, 714] width 162 height 33
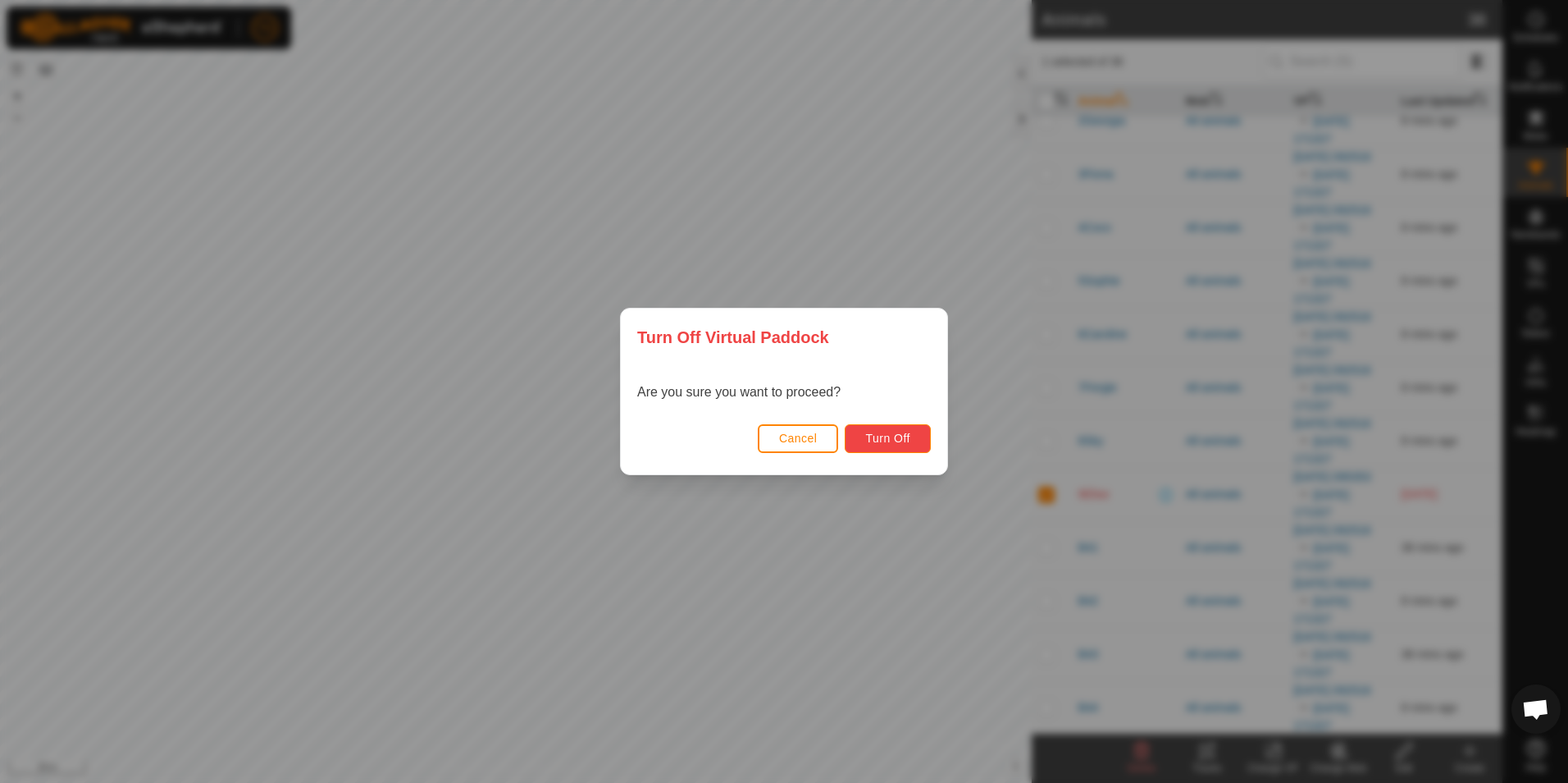
click at [890, 430] on button "Turn Off" at bounding box center [887, 438] width 86 height 29
